Goal: Information Seeking & Learning: Learn about a topic

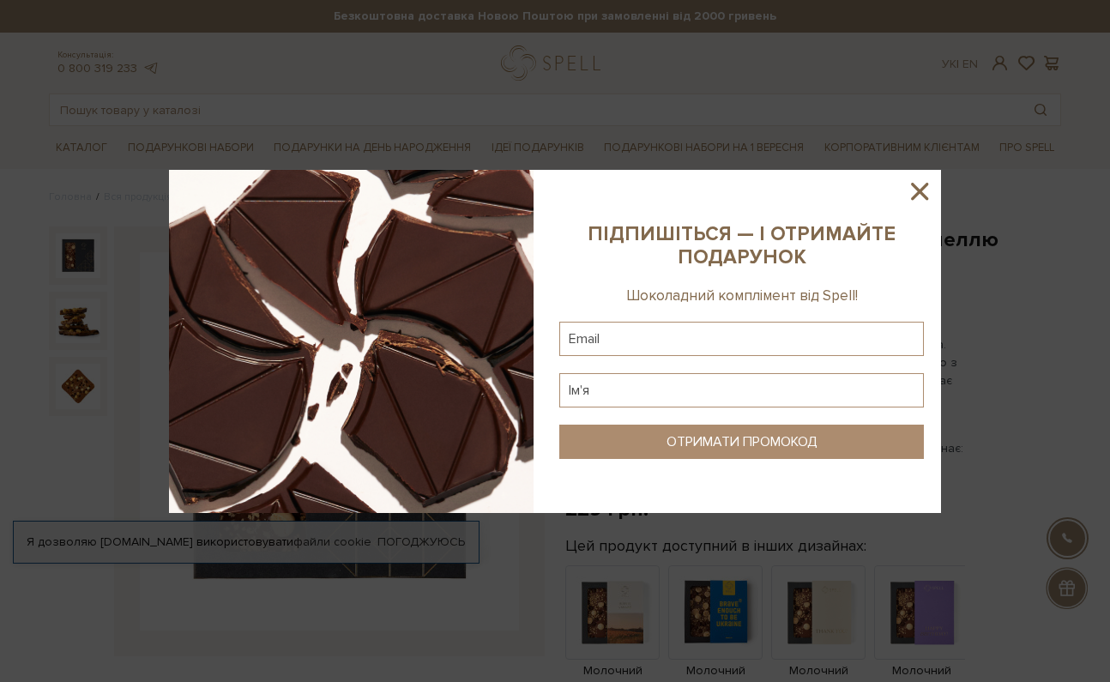
click at [919, 189] on icon at bounding box center [919, 191] width 17 height 17
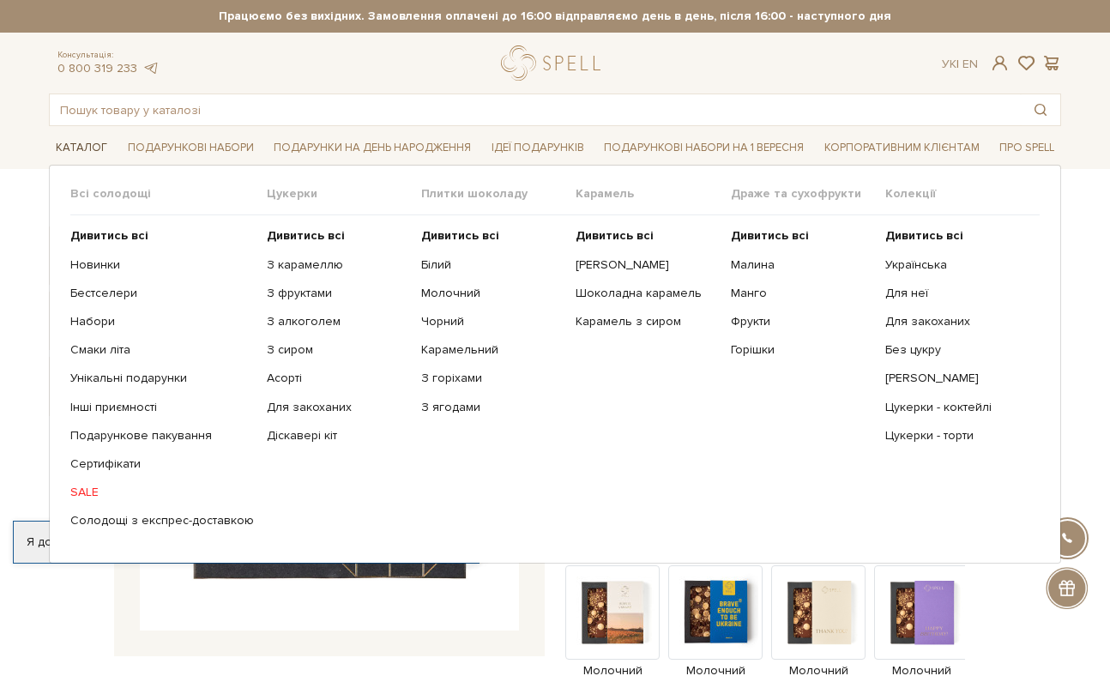
click at [85, 143] on link "Каталог" at bounding box center [81, 148] width 65 height 27
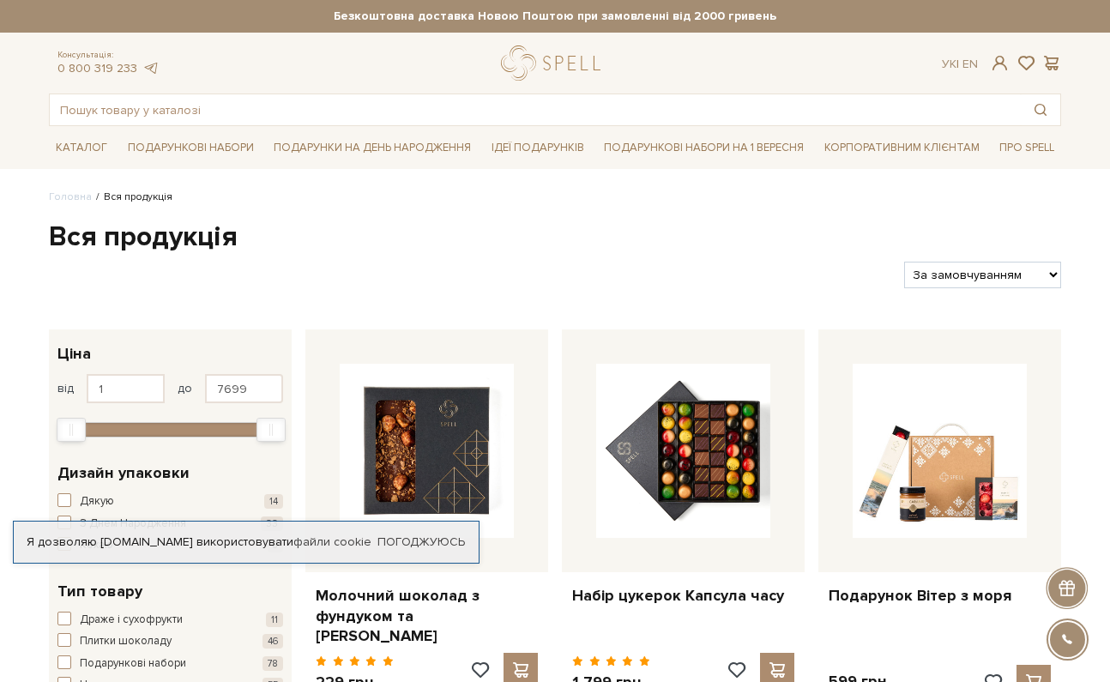
select select "[URL][DOMAIN_NAME]"
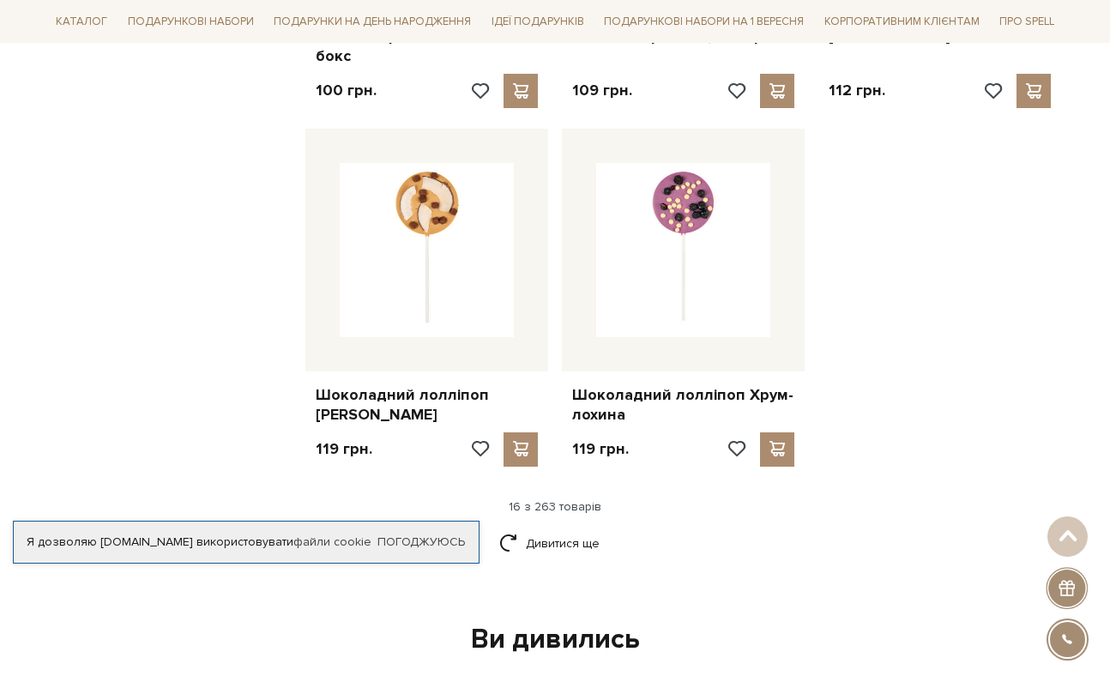
scroll to position [2030, 0]
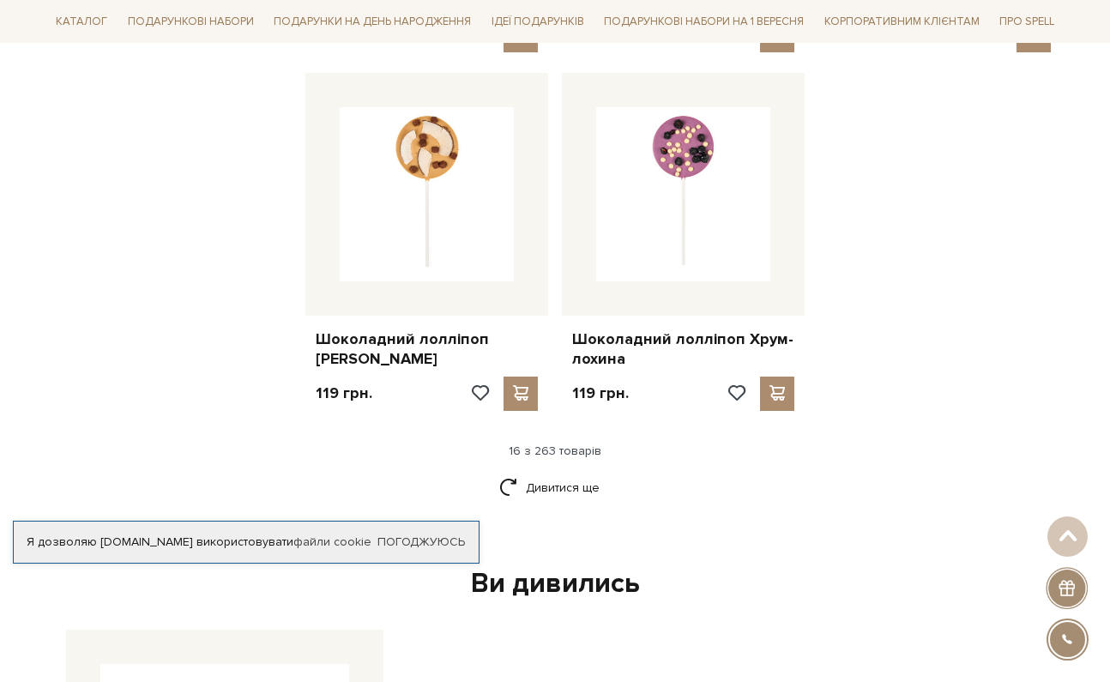
click at [556, 473] on link "Дивитися ще" at bounding box center [555, 488] width 112 height 30
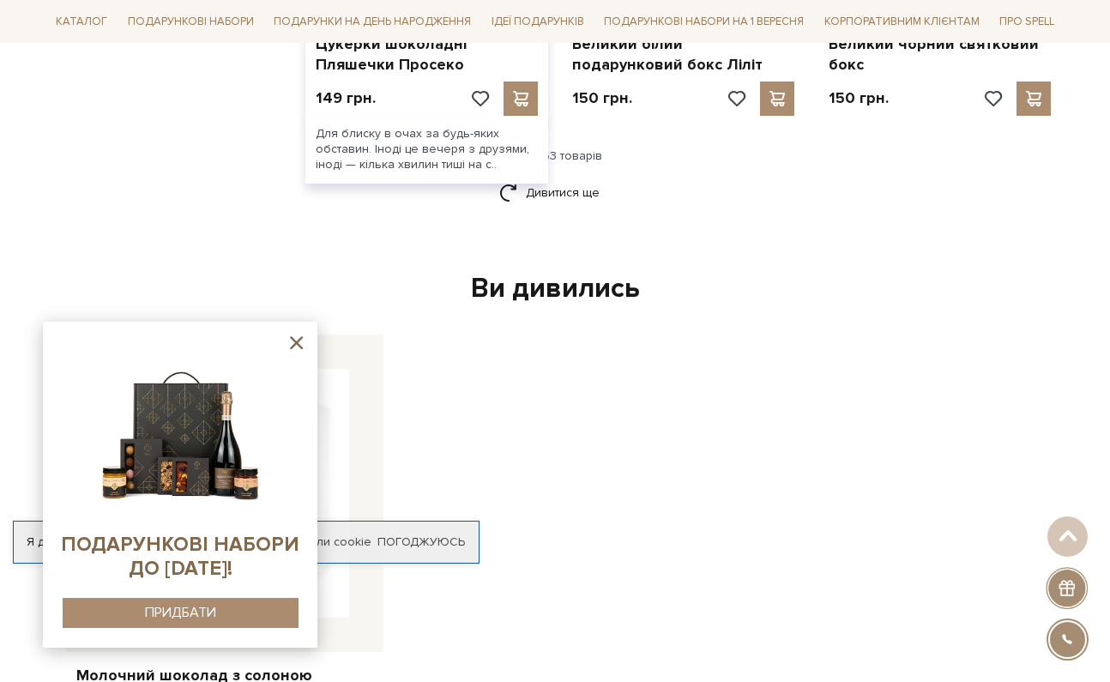
scroll to position [4167, 0]
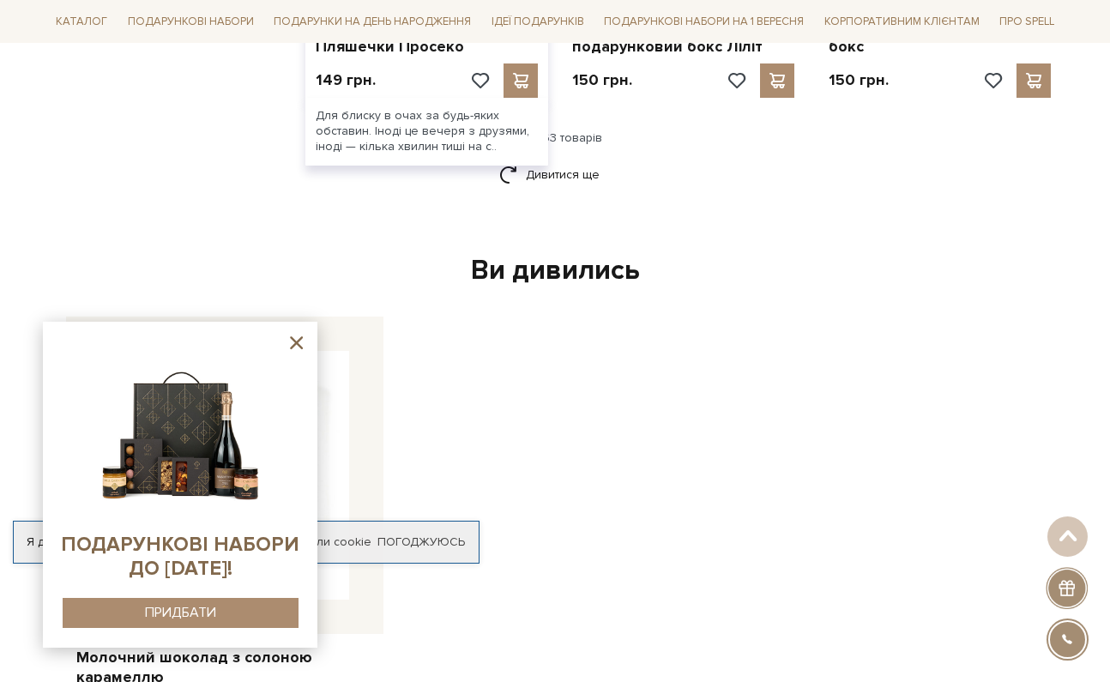
click at [569, 160] on link "Дивитися ще" at bounding box center [555, 175] width 112 height 30
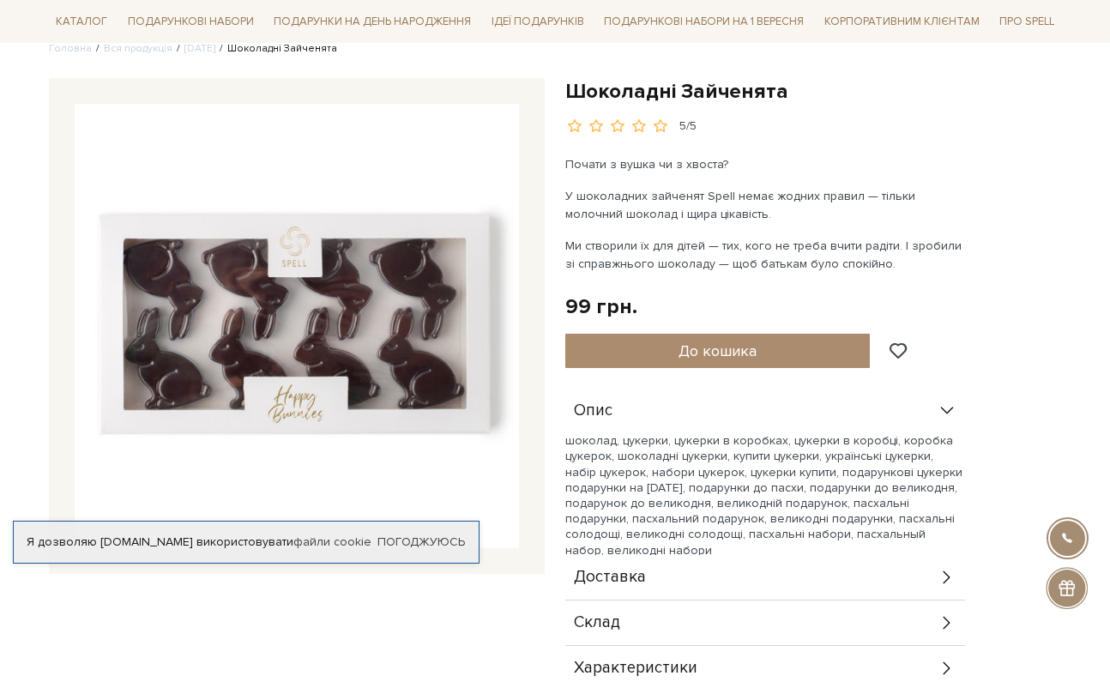
scroll to position [152, 0]
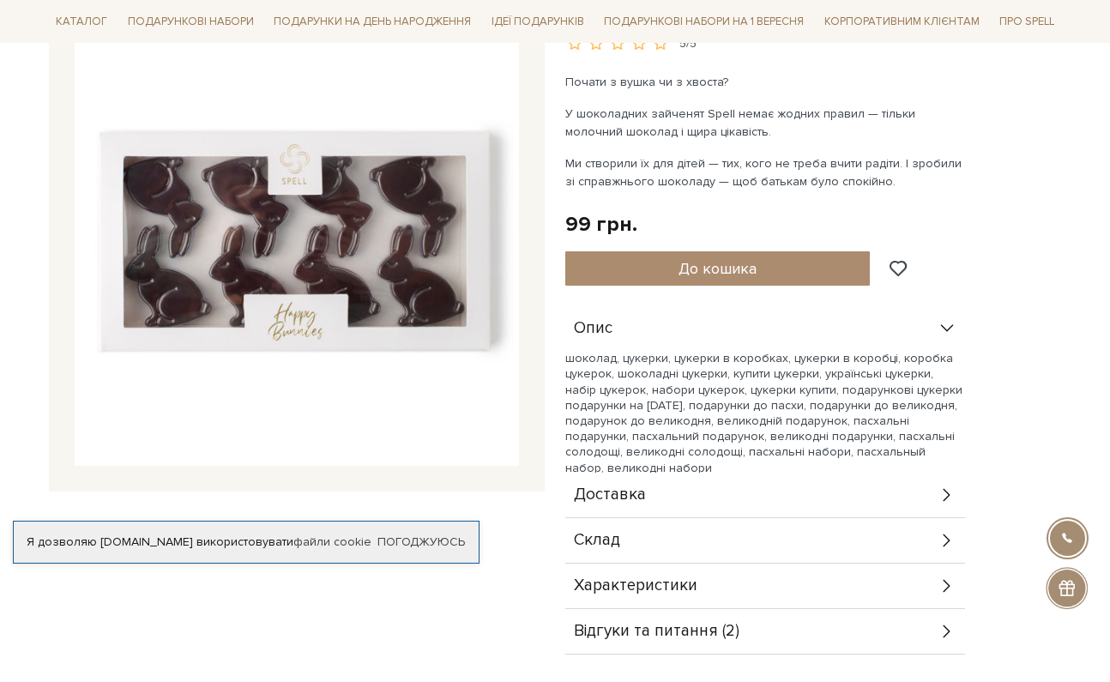
click at [596, 544] on span "Склад" at bounding box center [597, 540] width 46 height 15
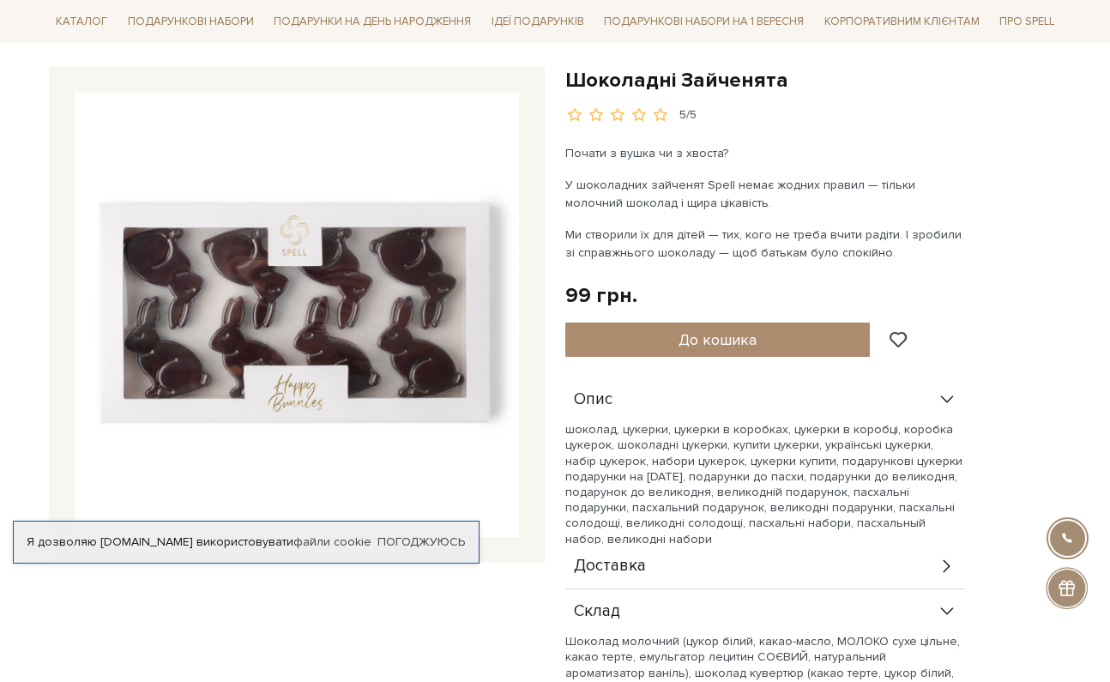
scroll to position [158, 0]
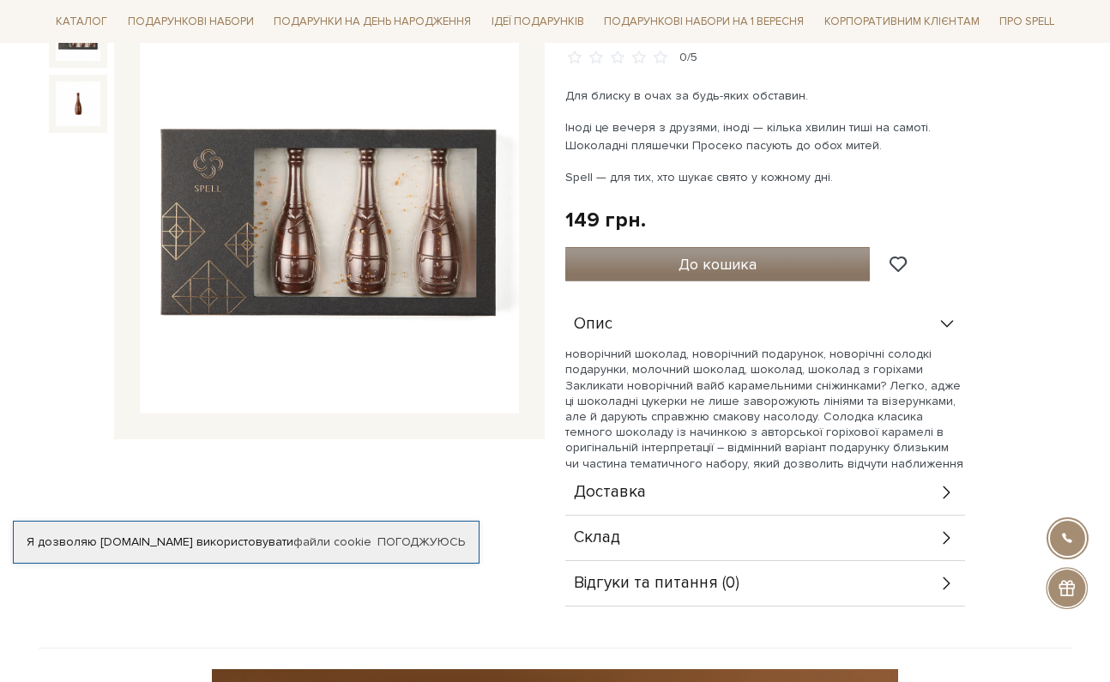
scroll to position [389, 0]
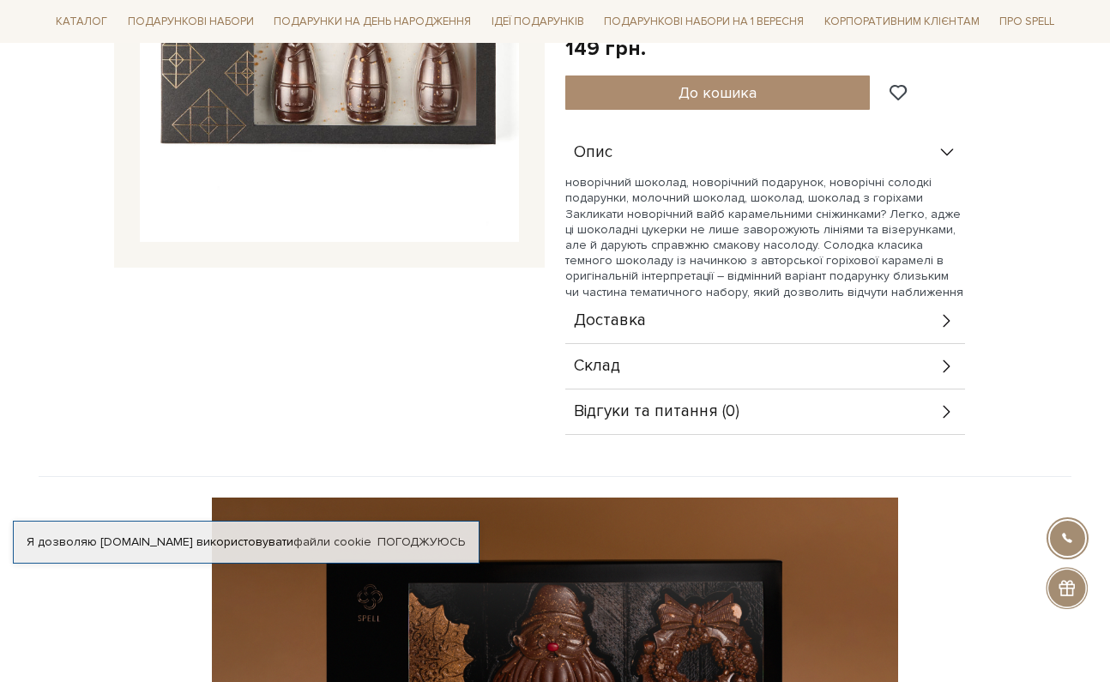
click at [642, 356] on div "Склад" at bounding box center [766, 366] width 400 height 45
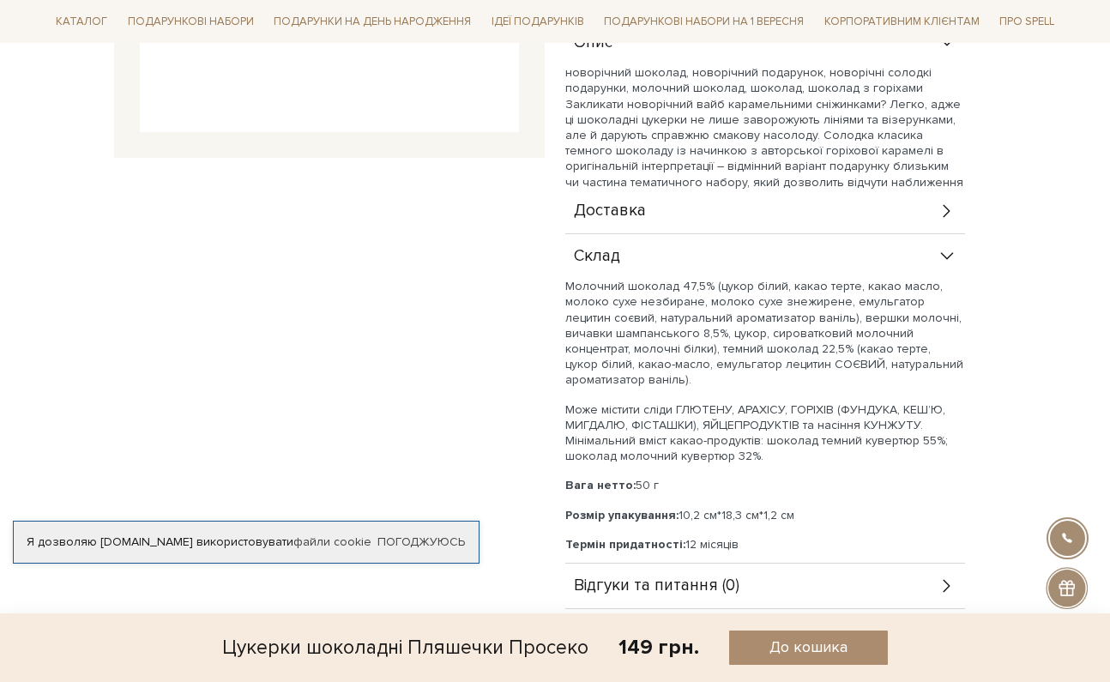
scroll to position [505, 0]
